Goal: Obtain resource: Download file/media

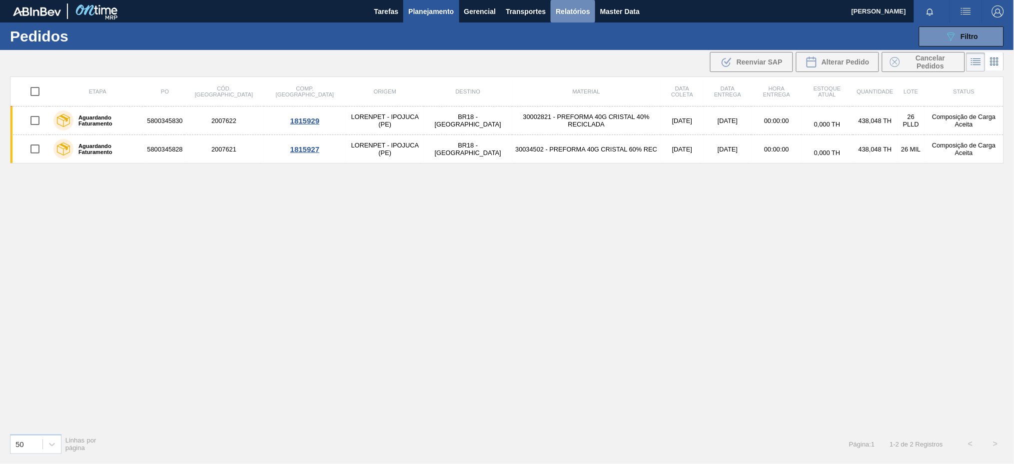
click at [563, 13] on span "Relatórios" at bounding box center [573, 11] width 34 height 12
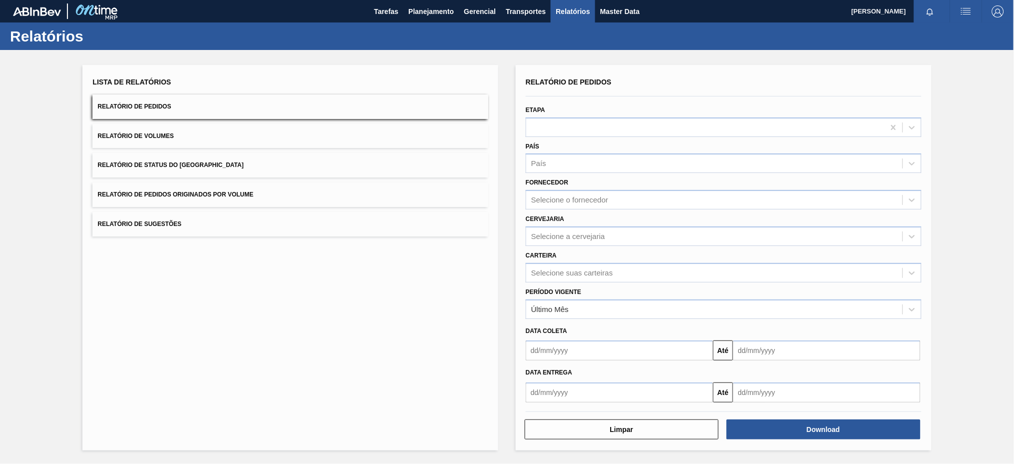
click at [322, 192] on button "Relatório de Pedidos Originados por Volume" at bounding box center [290, 194] width 396 height 24
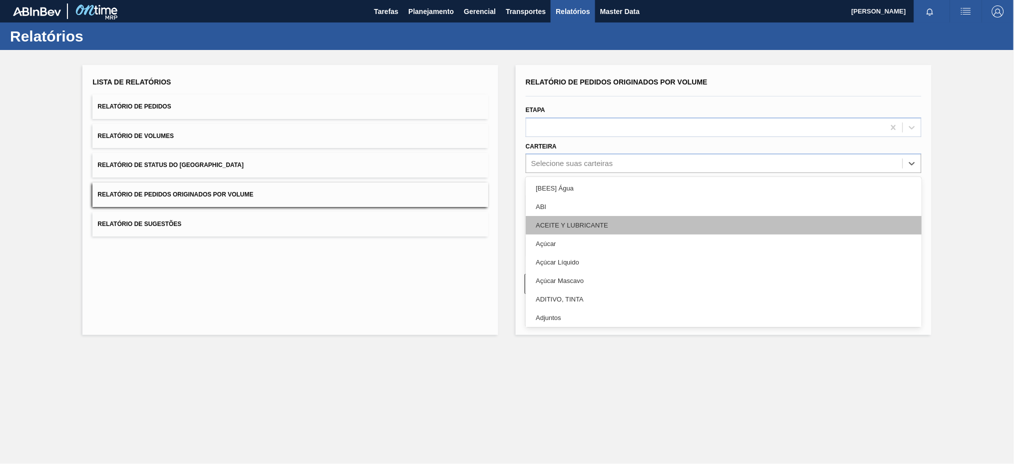
drag, startPoint x: 590, startPoint y: 159, endPoint x: 552, endPoint y: 226, distance: 77.4
click at [552, 173] on div "option ACEITE Y LUBRICANTE focused, 3 of 101. 101 results available. Use Up and…" at bounding box center [724, 162] width 396 height 19
type input "pre"
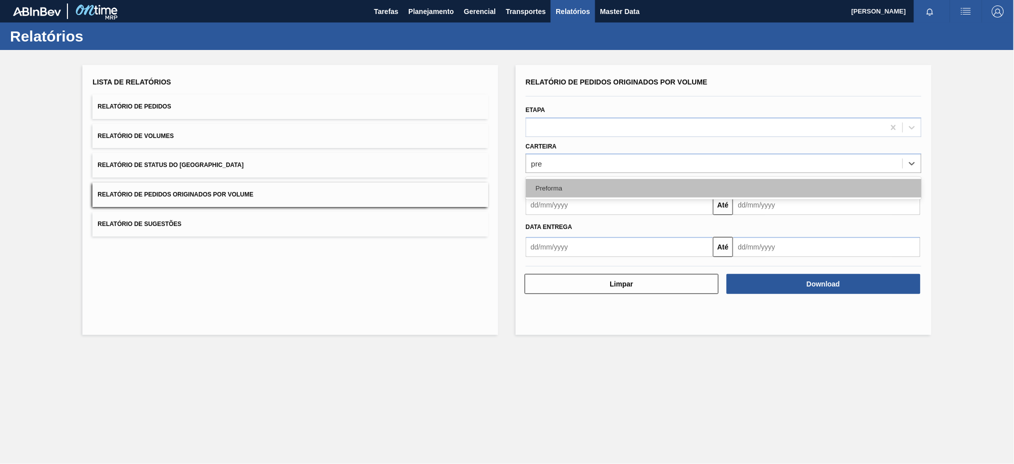
click at [544, 193] on div "Preforma" at bounding box center [724, 188] width 396 height 18
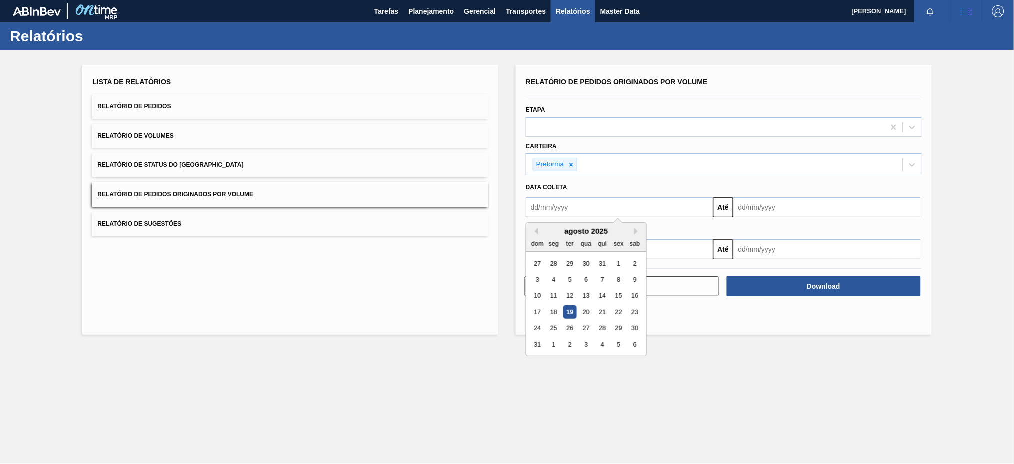
click at [544, 208] on input "text" at bounding box center [619, 207] width 187 height 20
click at [535, 228] on button "Previous Month" at bounding box center [534, 231] width 7 height 7
click at [535, 293] on div "13" at bounding box center [537, 295] width 13 height 13
type input "[DATE]"
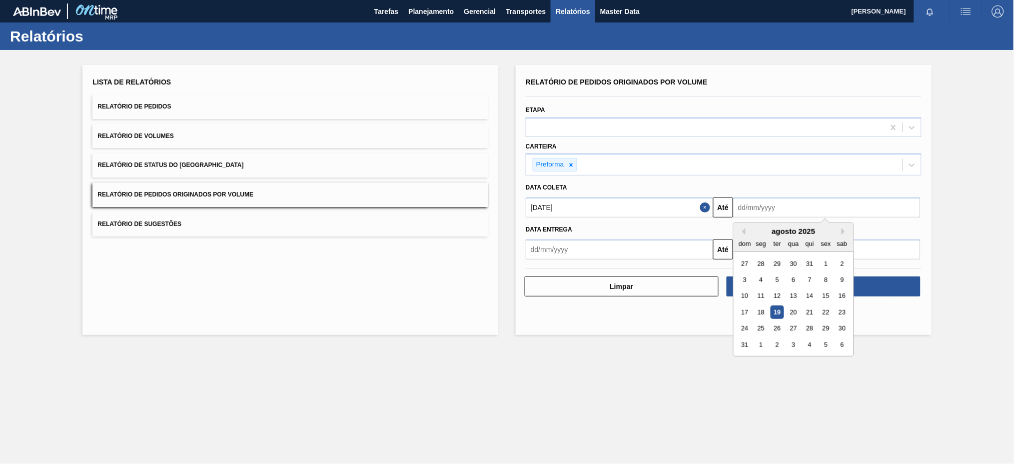
click at [764, 211] on input "text" at bounding box center [826, 207] width 187 height 20
click at [779, 310] on div "19" at bounding box center [777, 311] width 13 height 13
type input "[DATE]"
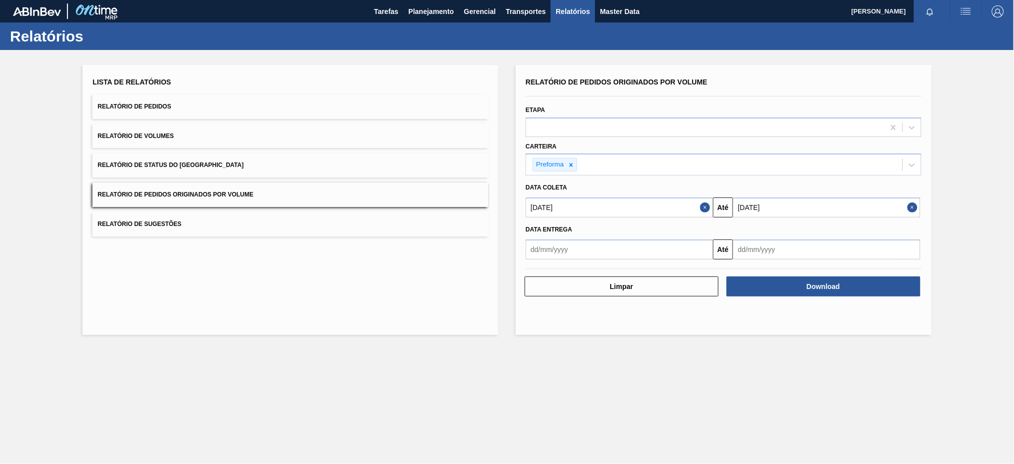
click at [779, 310] on div "Relatório de Pedidos Originados por Volume Etapa Carteira Preforma Data coleta …" at bounding box center [724, 200] width 416 height 270
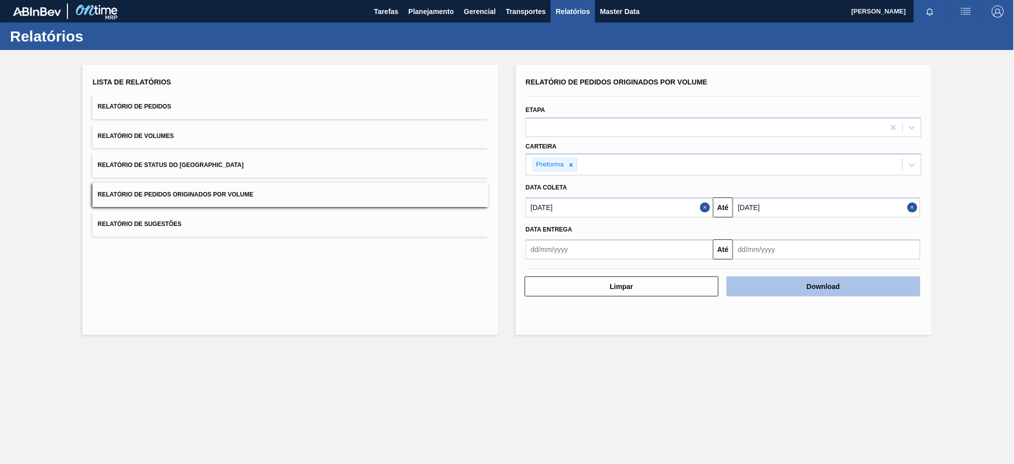
click at [761, 280] on button "Download" at bounding box center [824, 286] width 194 height 20
